Goal: Task Accomplishment & Management: Manage account settings

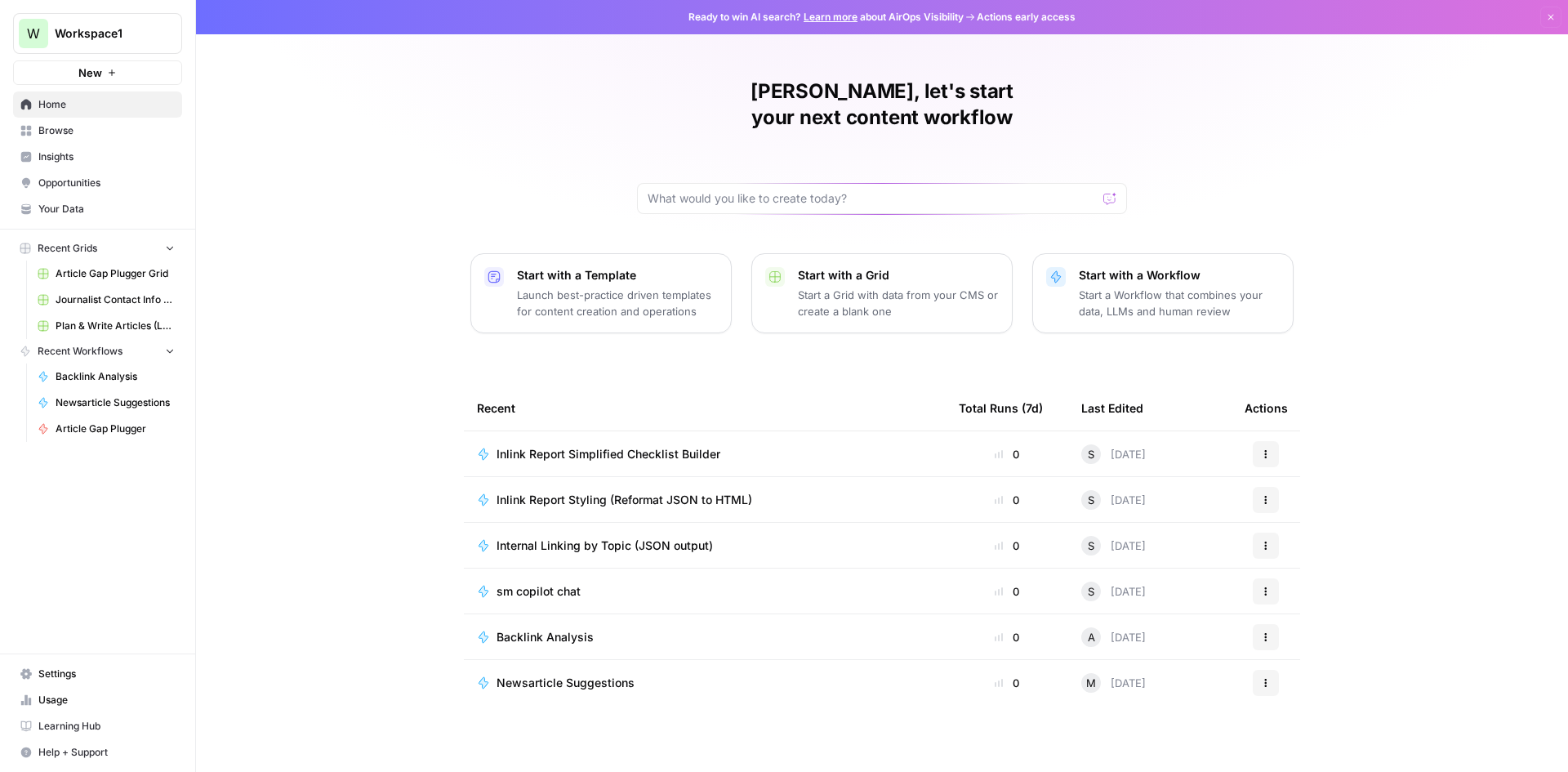
click at [96, 199] on link "Your Data" at bounding box center [98, 209] width 169 height 26
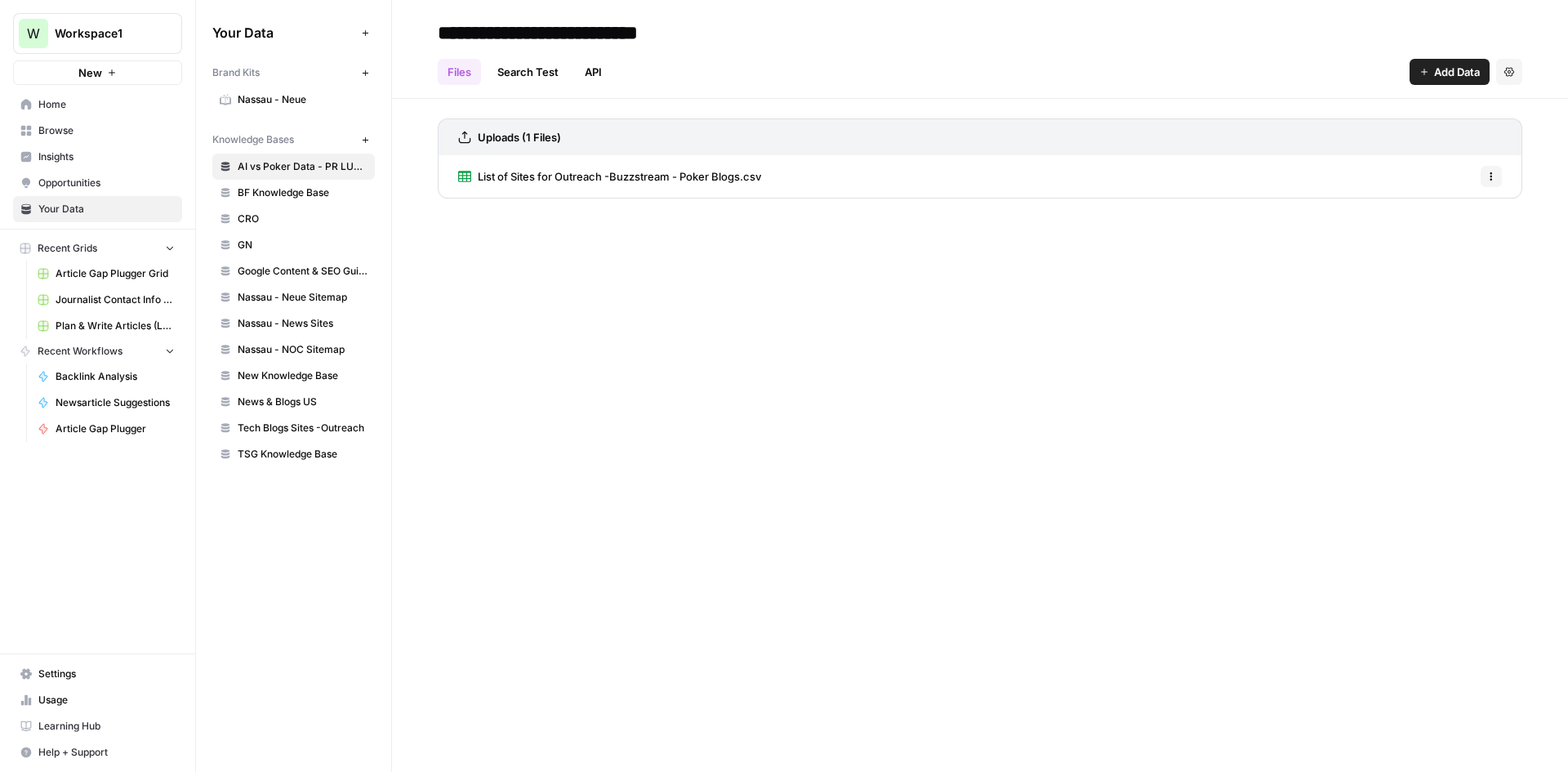
click at [243, 455] on span "TSG Knowledge Base" at bounding box center [303, 455] width 130 height 15
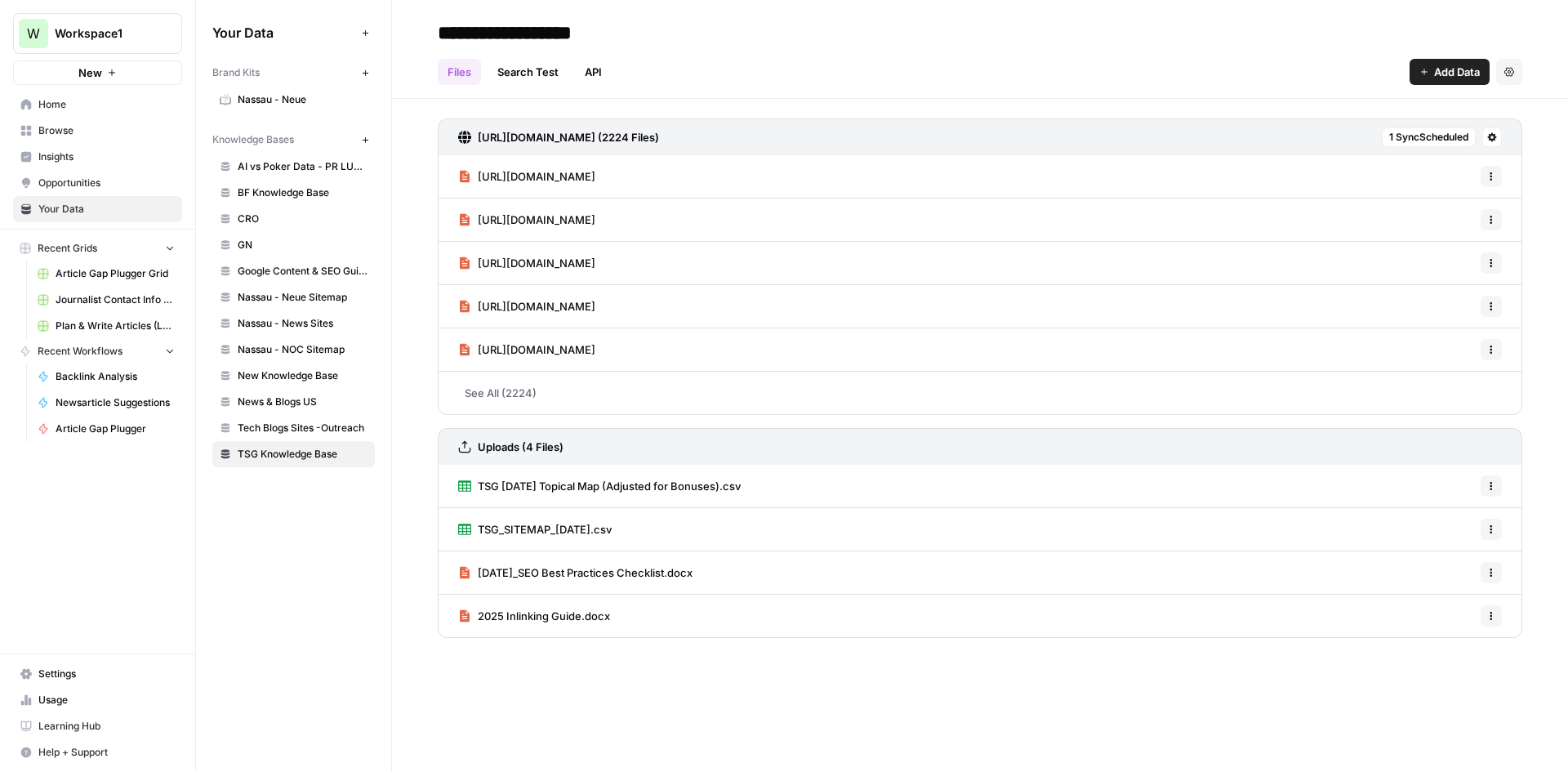
click at [1424, 131] on span "1 Sync Scheduled" at bounding box center [1429, 137] width 80 height 15
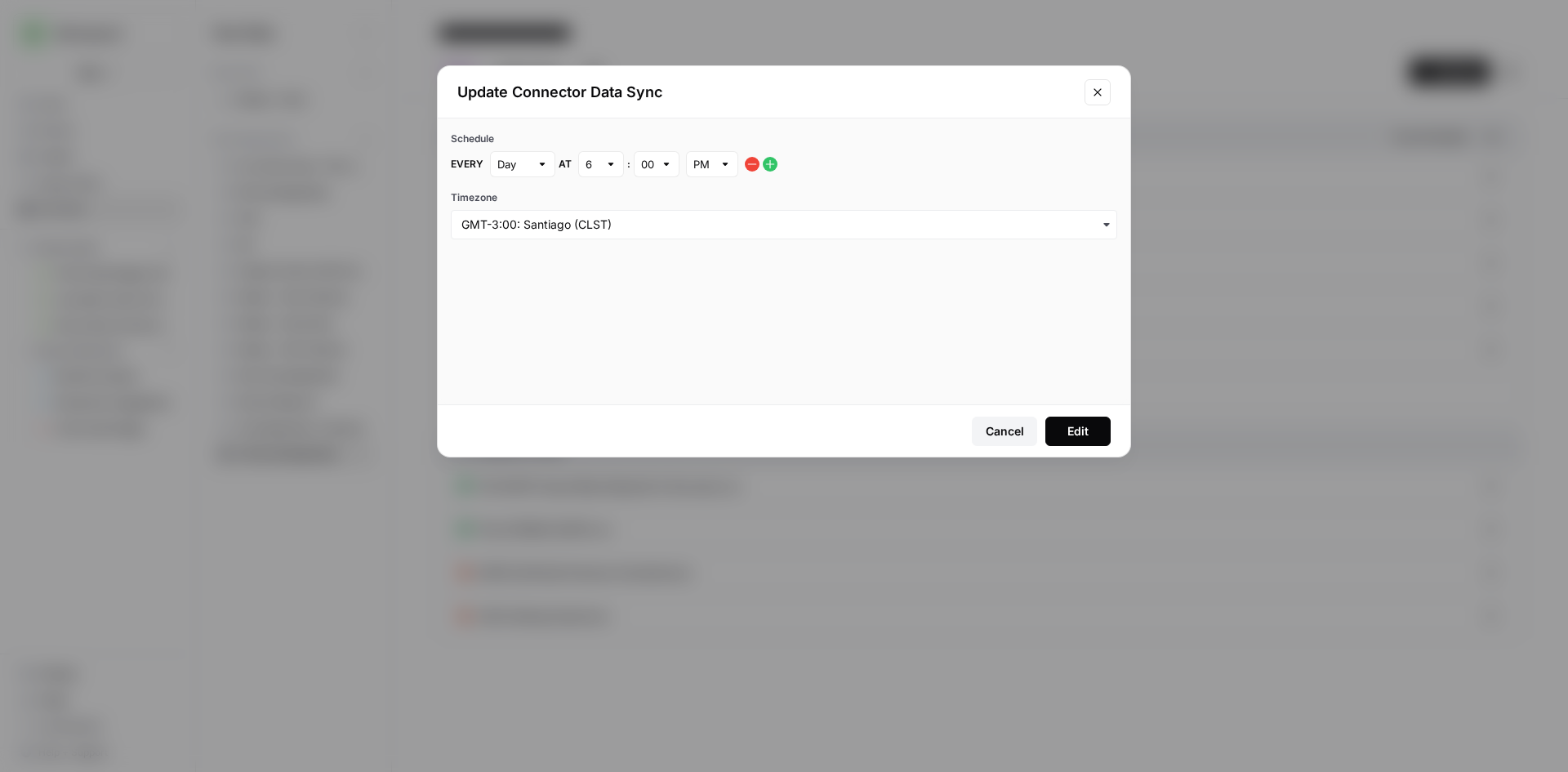
click at [495, 157] on div "Day" at bounding box center [522, 164] width 66 height 26
click at [504, 203] on span "Week" at bounding box center [518, 203] width 31 height 16
type input "Week"
click at [750, 171] on button "button" at bounding box center [752, 164] width 15 height 15
click at [457, 126] on div "Schedule Timezone" at bounding box center [784, 171] width 692 height 107
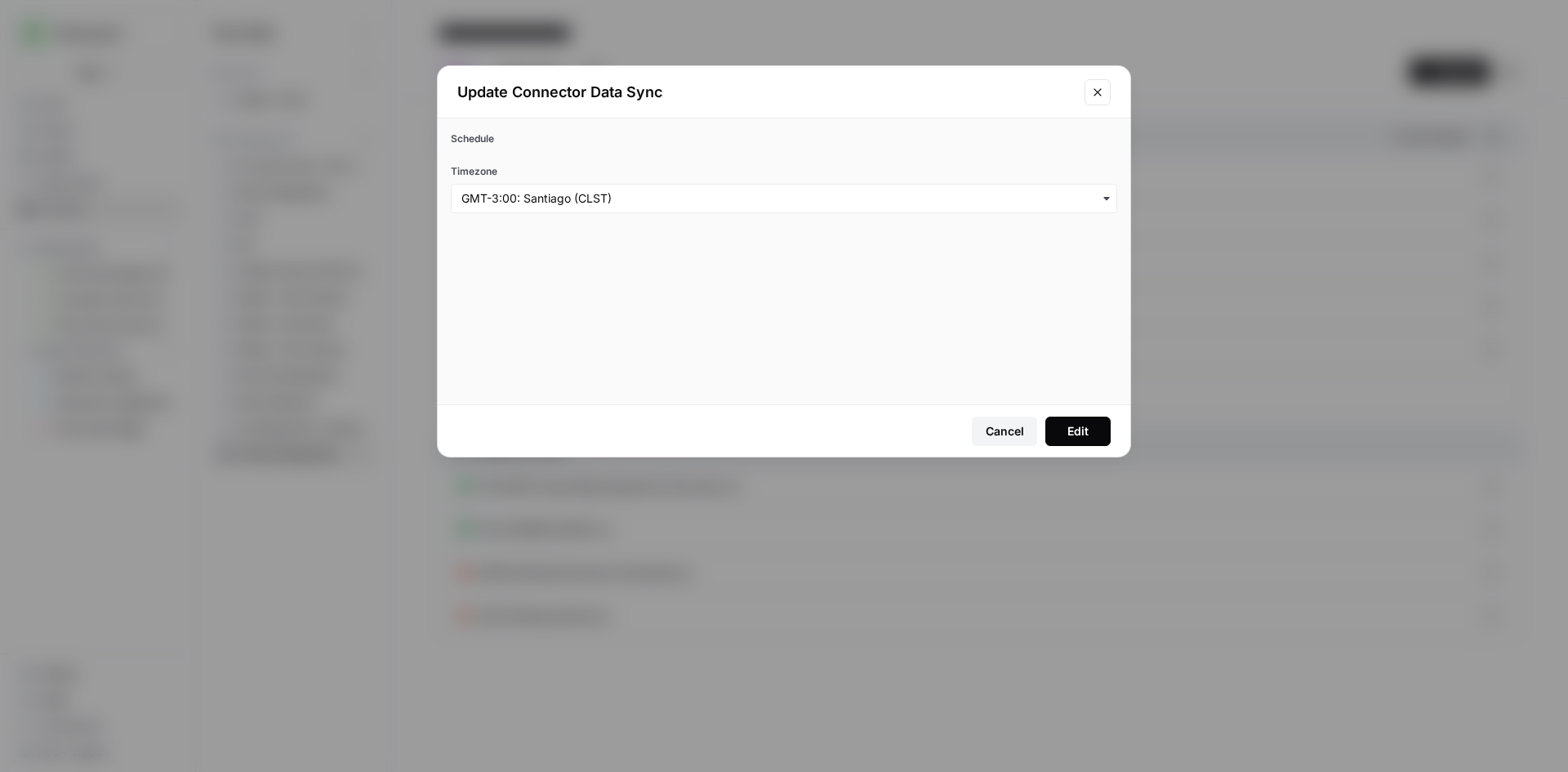
click at [1093, 428] on button "Edit" at bounding box center [1078, 432] width 66 height 30
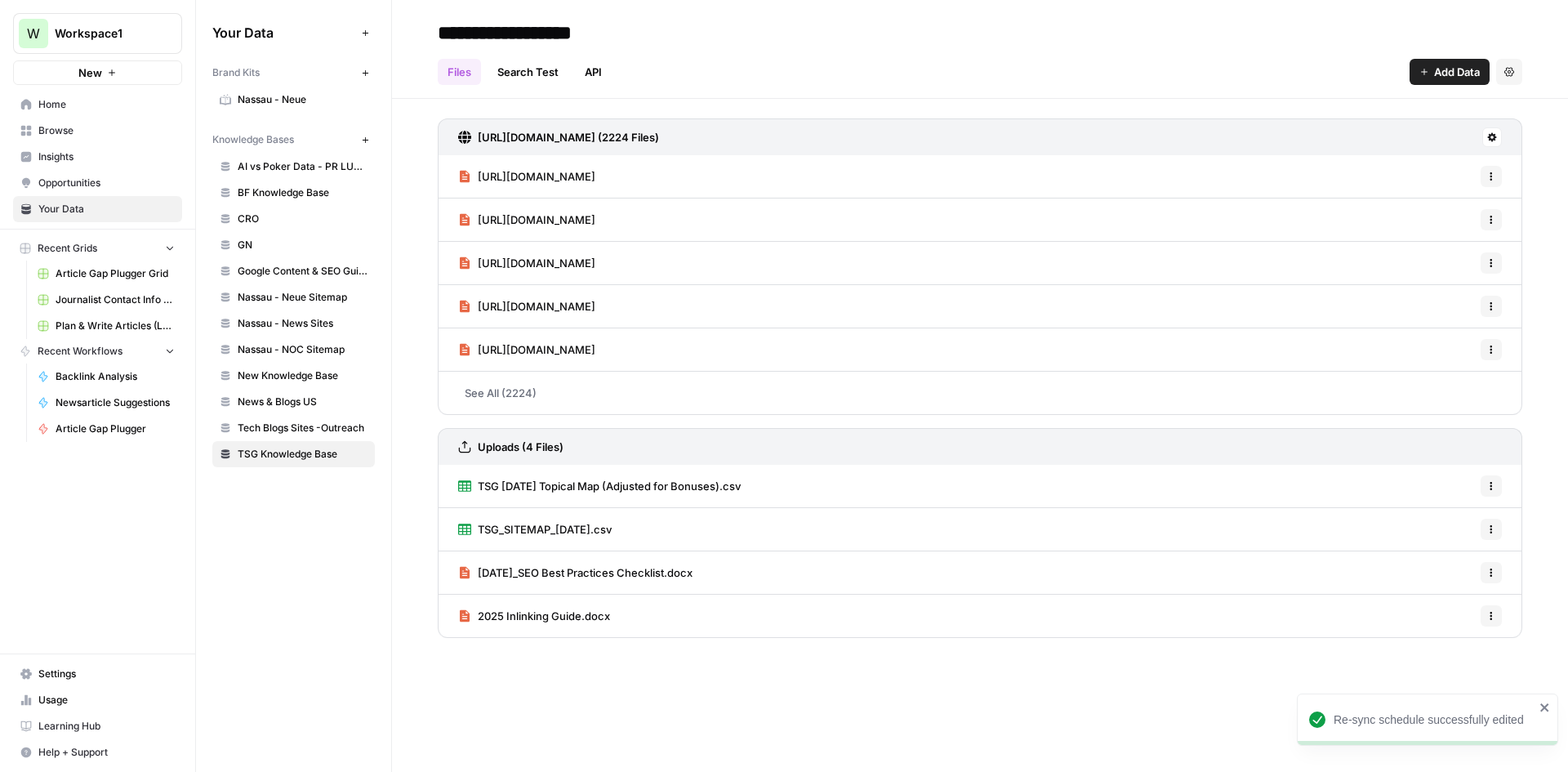
click at [1488, 144] on button at bounding box center [1492, 137] width 20 height 20
click at [1419, 198] on span "Schedule Data Sync" at bounding box center [1429, 195] width 100 height 16
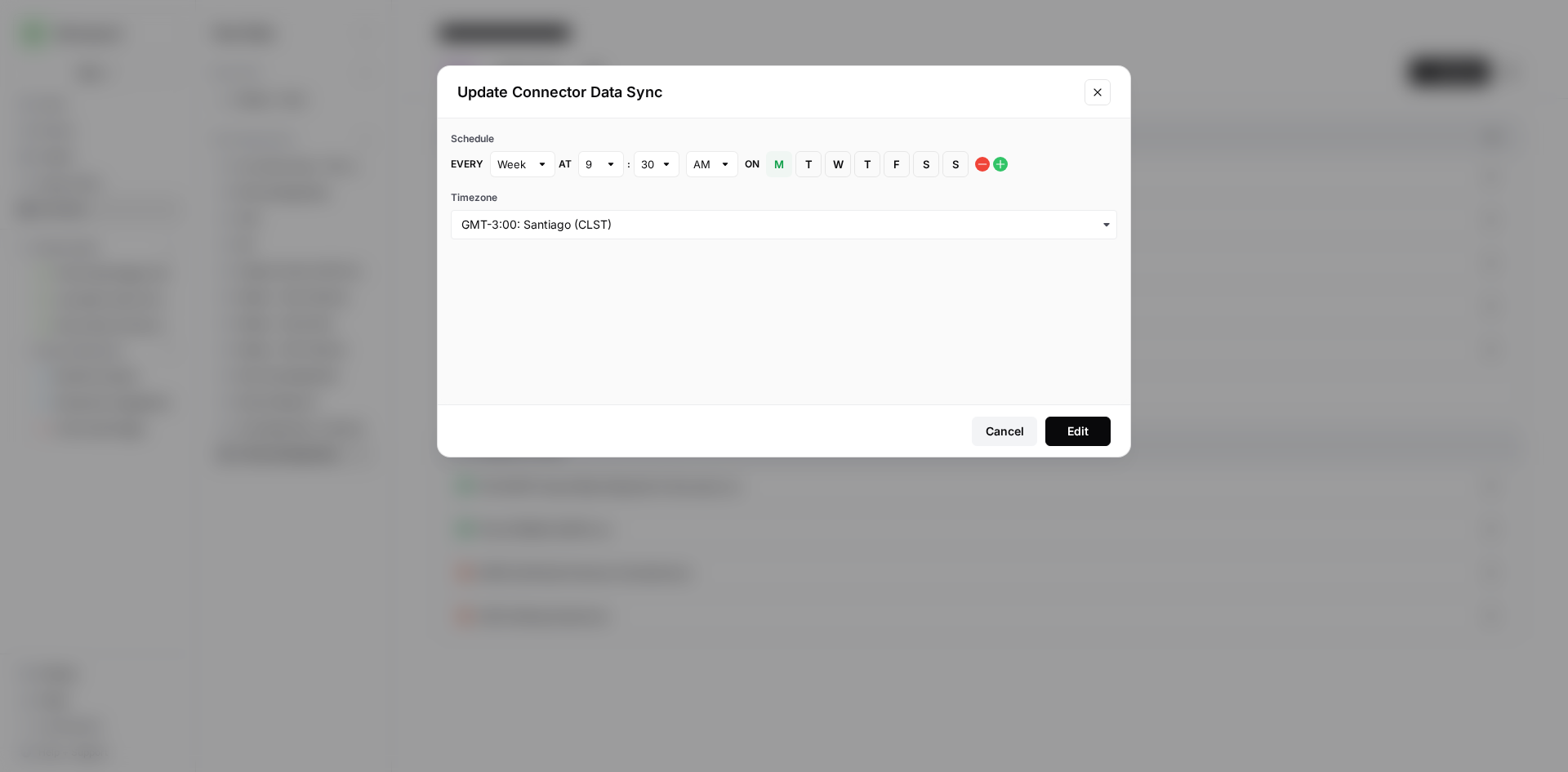
click at [534, 167] on div "Week" at bounding box center [522, 164] width 66 height 26
type input "Week"
click at [549, 128] on div "Schedule Every Week at 9 : 30 AM on M [DATE] T [DATE] W [DATE] T [DATE] F [DATE…" at bounding box center [784, 185] width 692 height 134
click at [908, 162] on button "F [DATE]" at bounding box center [896, 164] width 26 height 26
click at [955, 176] on button "S [DATE]" at bounding box center [955, 164] width 26 height 26
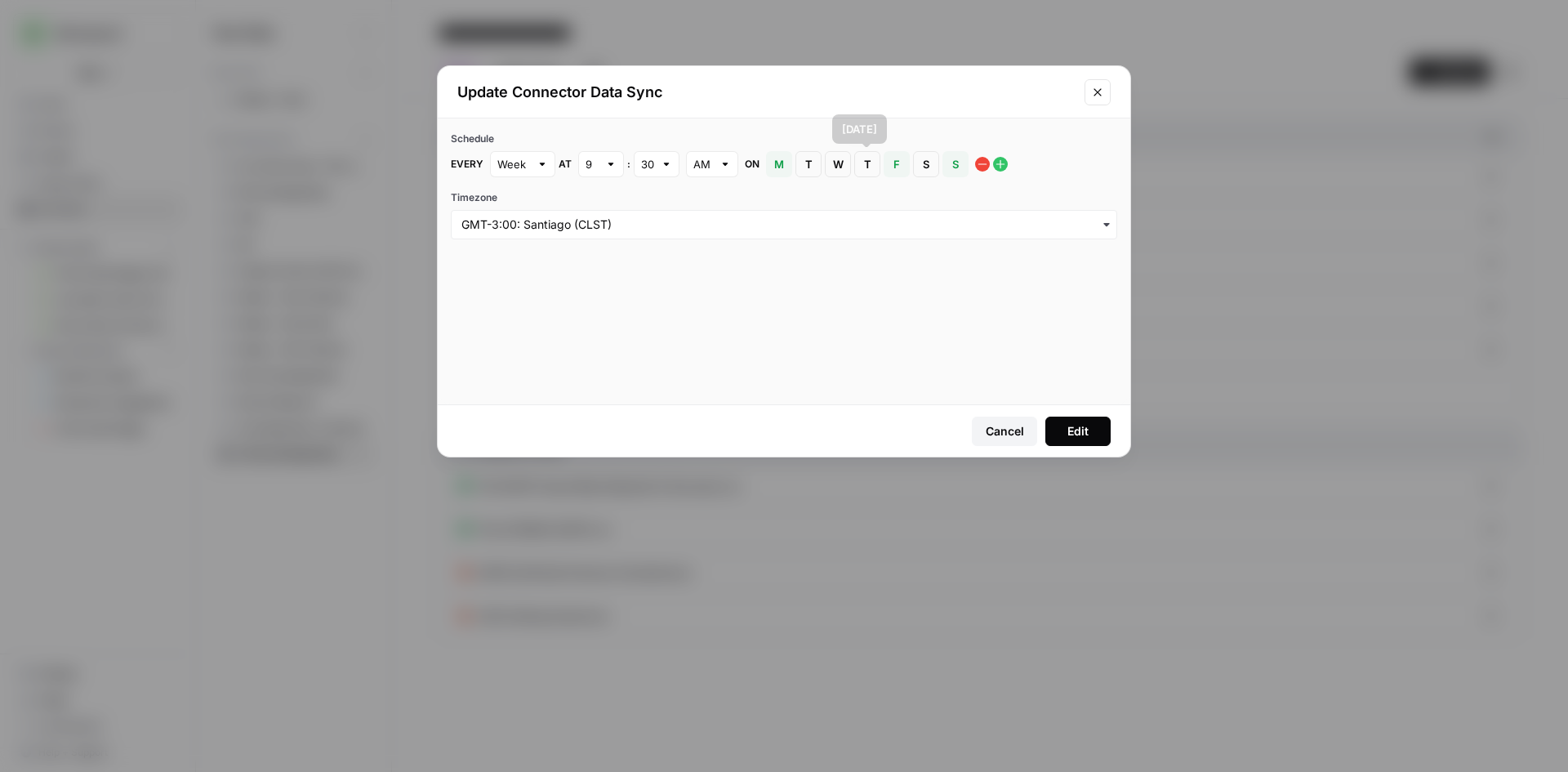
click at [891, 171] on span "F" at bounding box center [896, 164] width 10 height 16
click at [786, 167] on button "M [DATE]" at bounding box center [779, 164] width 26 height 26
click at [668, 171] on div at bounding box center [667, 164] width 11 height 16
type input "30"
click at [607, 171] on div at bounding box center [611, 164] width 11 height 16
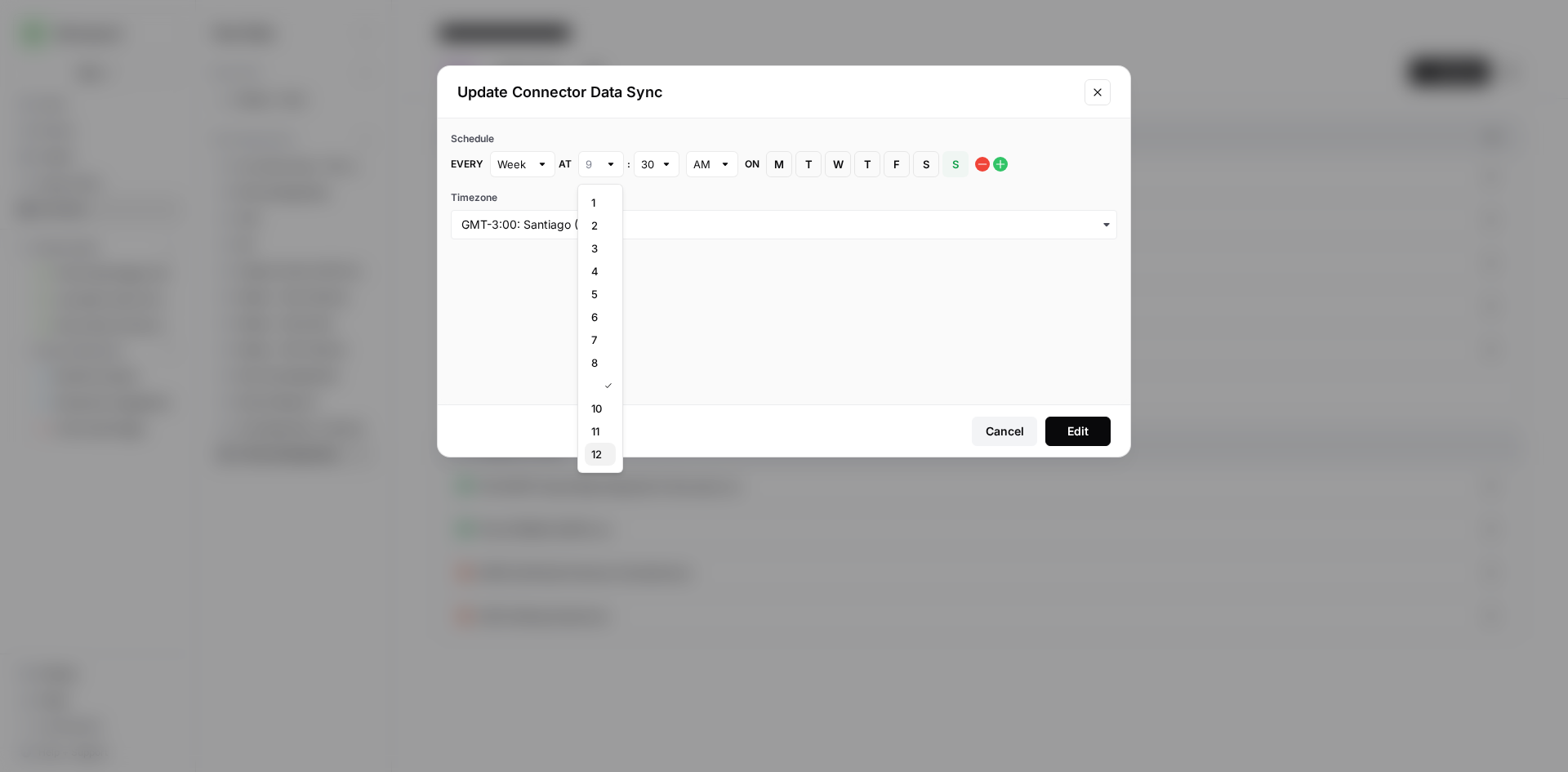
click at [601, 463] on button "12" at bounding box center [600, 455] width 31 height 23
type input "12"
click at [642, 166] on input "text" at bounding box center [648, 164] width 13 height 16
type input "30"
click at [611, 165] on div at bounding box center [611, 164] width 11 height 16
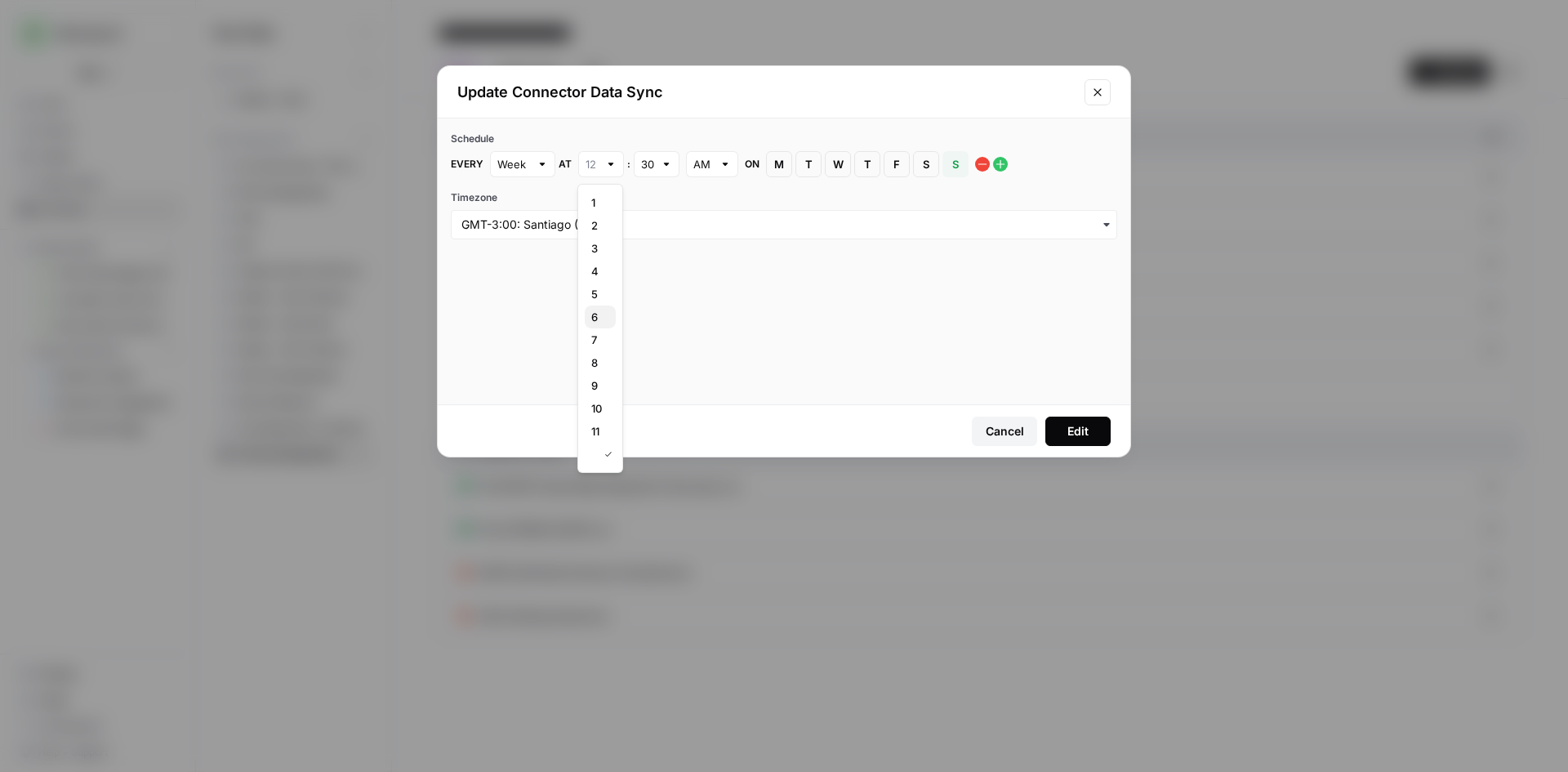
click at [607, 317] on div "6" at bounding box center [600, 317] width 18 height 16
type input "6"
click at [659, 159] on div "30" at bounding box center [657, 164] width 46 height 26
click at [663, 200] on div "00" at bounding box center [656, 203] width 18 height 16
type input "00"
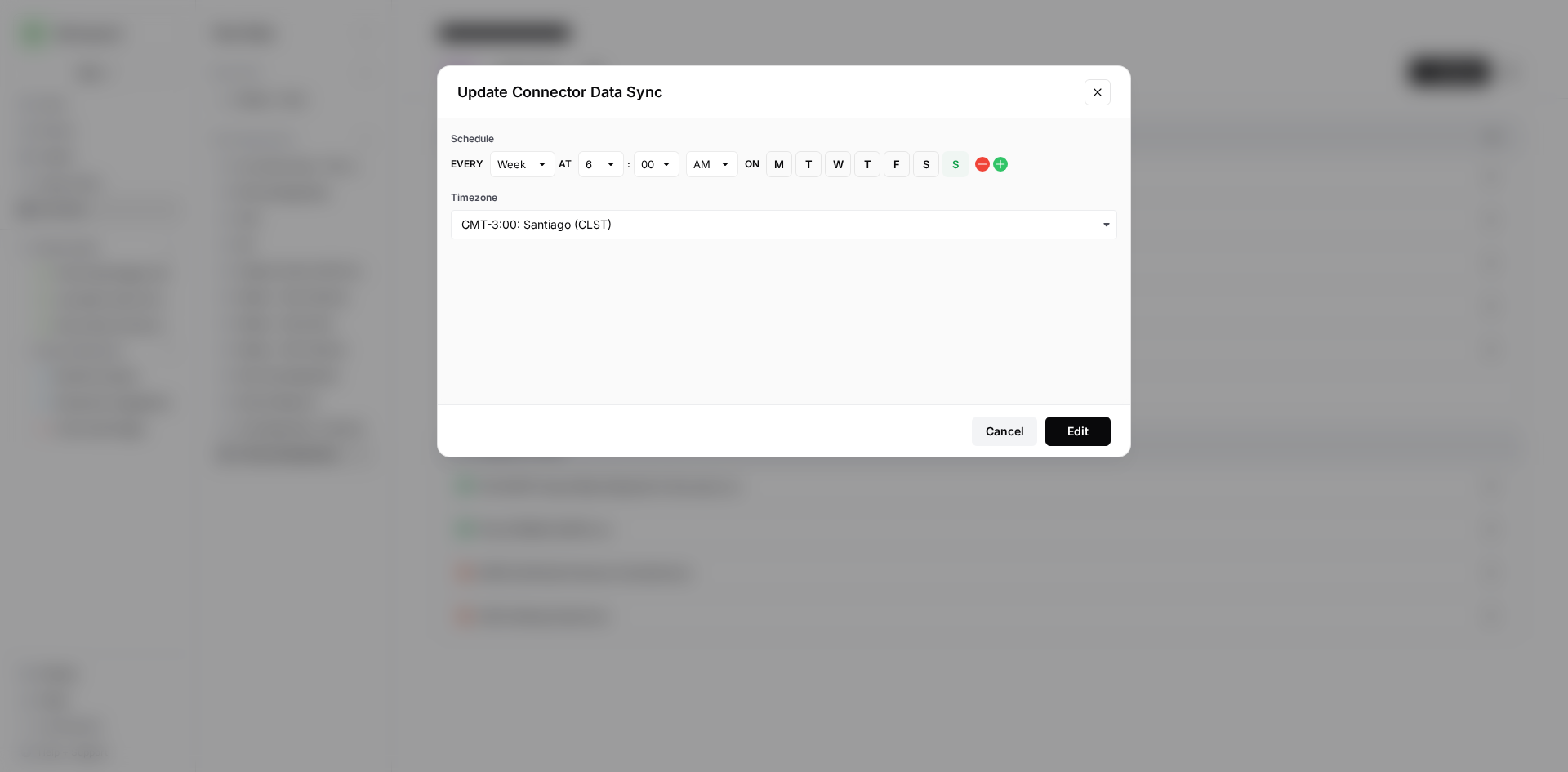
click at [722, 167] on div at bounding box center [725, 164] width 11 height 16
click at [717, 232] on div "PM" at bounding box center [711, 226] width 25 height 16
type input "PM"
click at [1083, 423] on div "Edit" at bounding box center [1078, 432] width 21 height 16
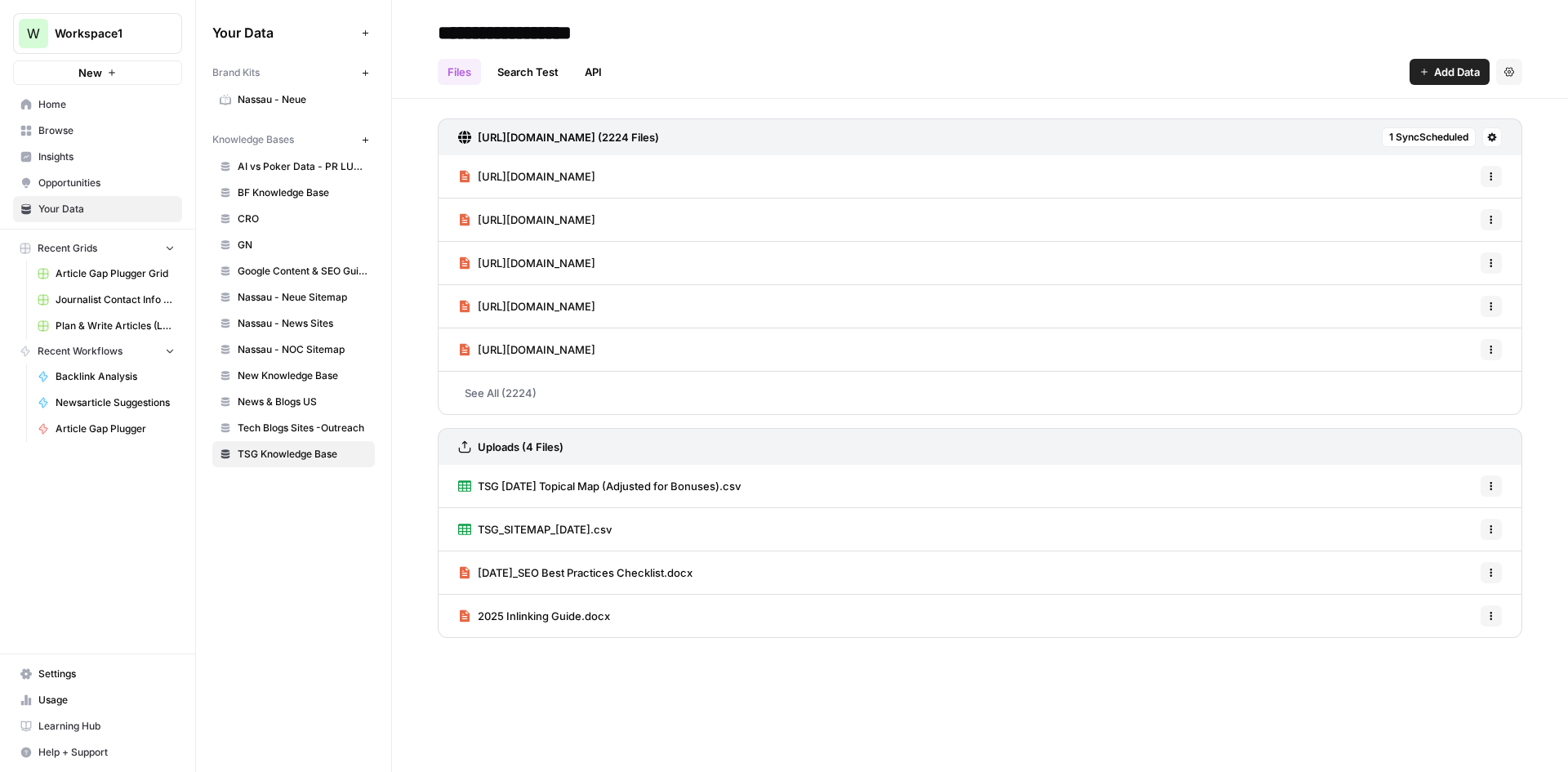
click at [504, 386] on link "See All (2224)" at bounding box center [980, 393] width 1084 height 43
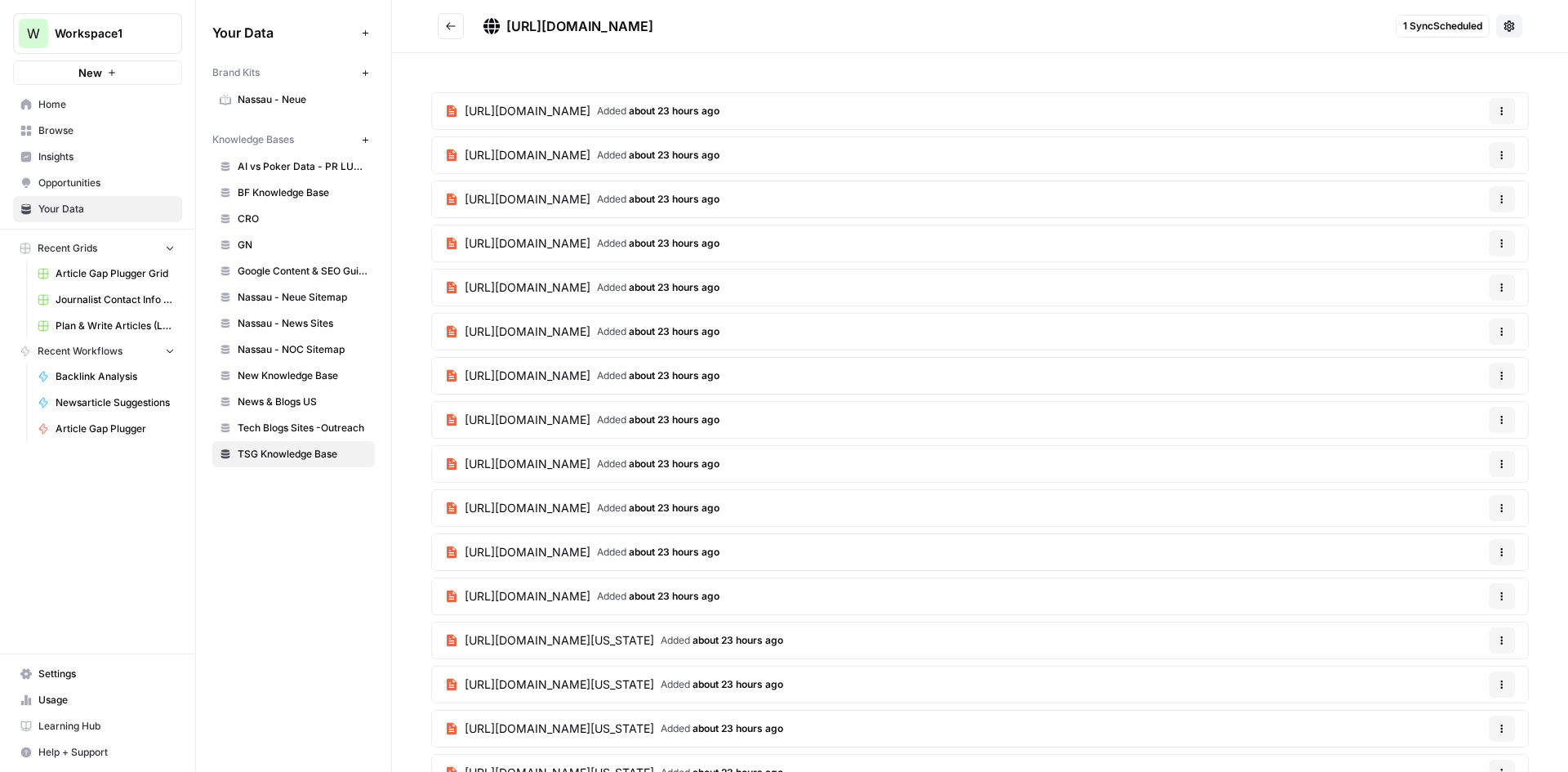
click at [460, 39] on header "[URL][DOMAIN_NAME] 1 Sync Scheduled" at bounding box center [980, 26] width 1176 height 53
click at [459, 33] on button "Go back" at bounding box center [451, 26] width 26 height 26
